Goal: Go to known website: Access a specific website the user already knows

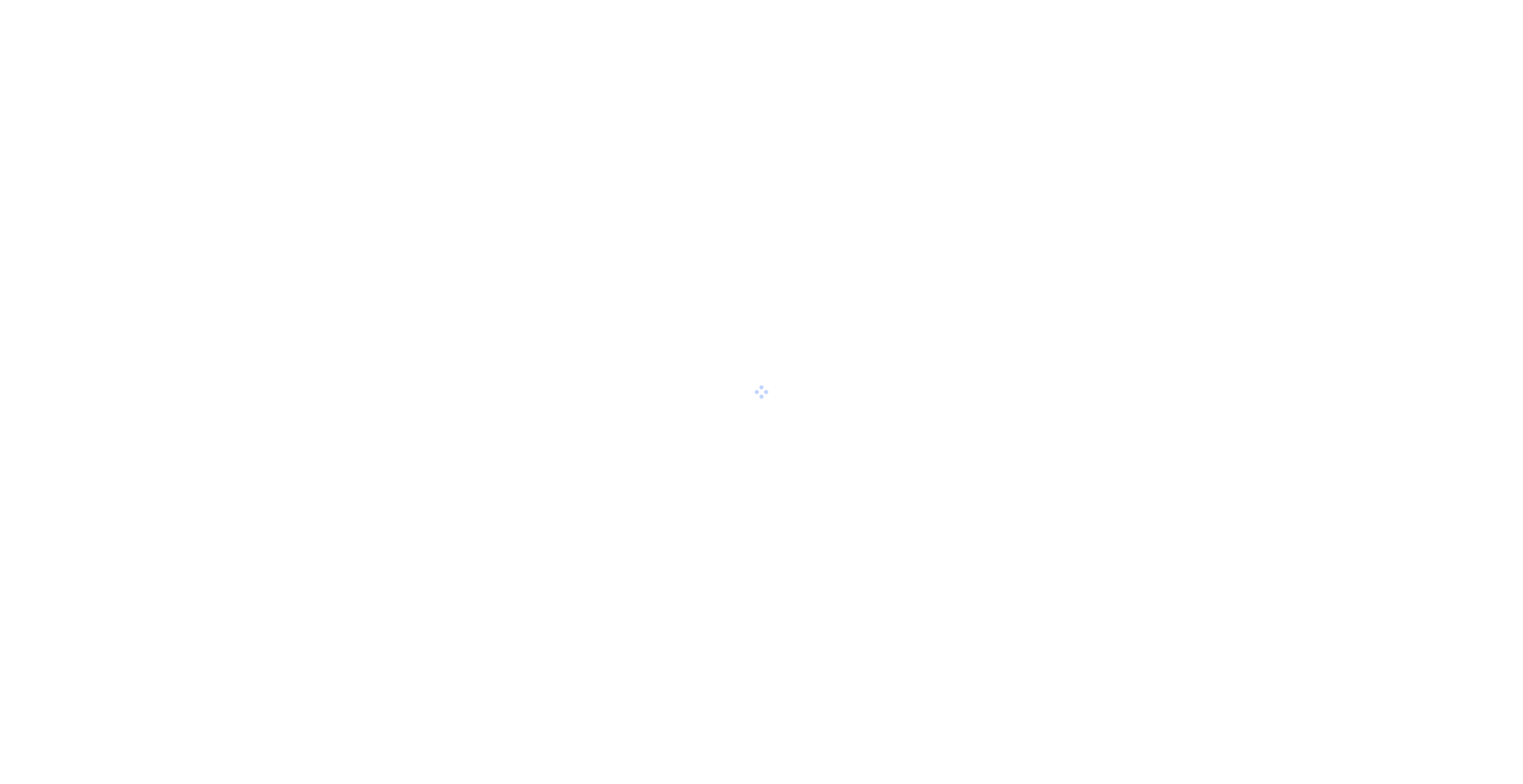
click at [784, 455] on div at bounding box center [762, 392] width 1523 height 784
